Goal: Task Accomplishment & Management: Use online tool/utility

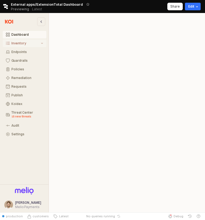
click at [31, 40] on button "Inventory" at bounding box center [25, 44] width 44 height 8
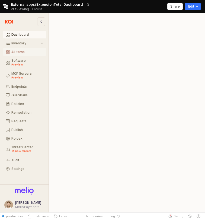
click at [25, 49] on button "All Items" at bounding box center [25, 52] width 44 height 8
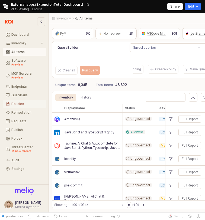
click at [21, 106] on div "Policies" at bounding box center [27, 104] width 32 height 4
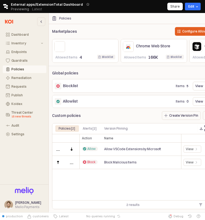
click at [145, 108] on div "Marketplaces Configure Allowlist Allowed Items 4 Blocklist Blocklist Chrome Web…" at bounding box center [133, 117] width 168 height 183
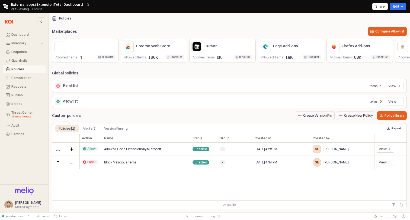
click at [62, 48] on div "App Frame" at bounding box center [59, 46] width 23 height 9
click at [82, 47] on div "App Frame" at bounding box center [89, 46] width 45 height 8
click at [205, 6] on button "Edit" at bounding box center [398, 7] width 16 height 8
click at [205, 13] on div "Create new branch" at bounding box center [370, 16] width 69 height 8
